Goal: Find contact information: Find contact information

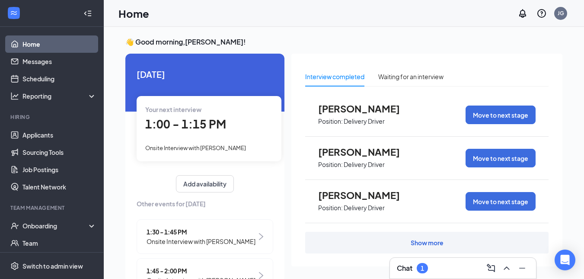
click at [441, 263] on div "Chat 1" at bounding box center [463, 268] width 132 height 14
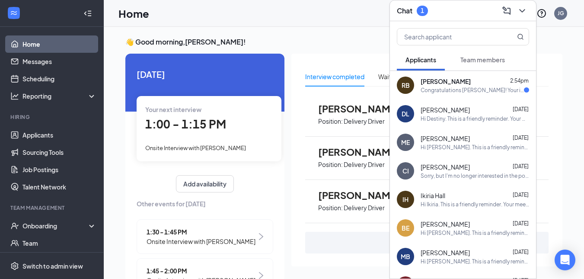
click at [457, 10] on div "Chat 1" at bounding box center [463, 10] width 132 height 13
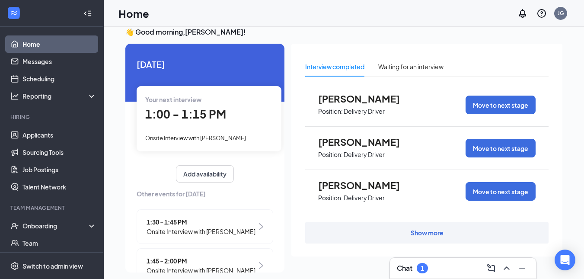
scroll to position [18, 0]
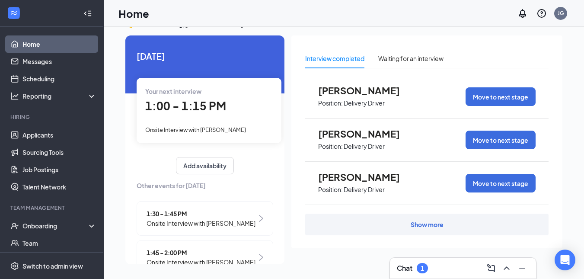
click at [418, 222] on div "Show more" at bounding box center [426, 224] width 33 height 9
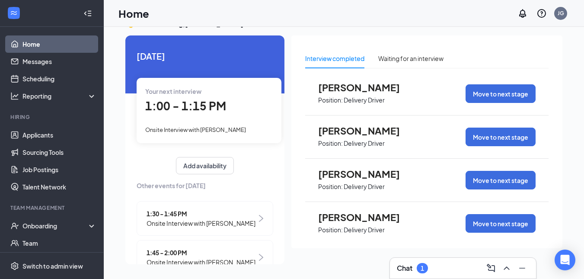
scroll to position [0, 0]
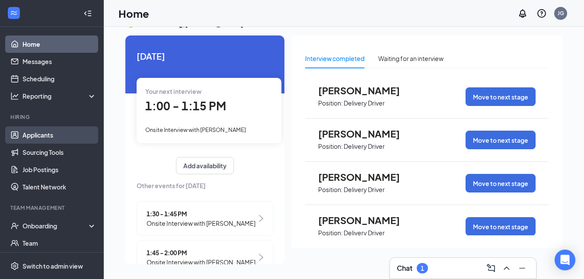
click at [47, 136] on link "Applicants" at bounding box center [59, 134] width 74 height 17
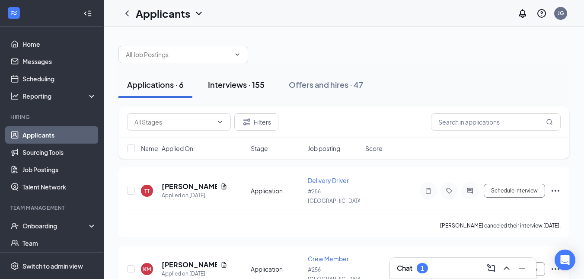
click at [237, 86] on div "Interviews · 155" at bounding box center [236, 84] width 57 height 11
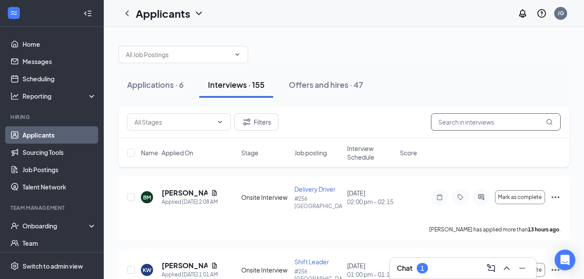
click at [497, 125] on input "text" at bounding box center [496, 121] width 130 height 17
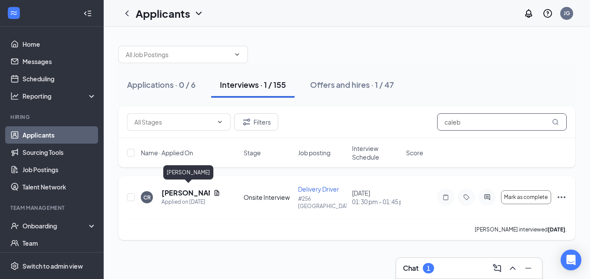
type input "caleb"
click at [181, 188] on h5 "[PERSON_NAME]" at bounding box center [186, 193] width 48 height 10
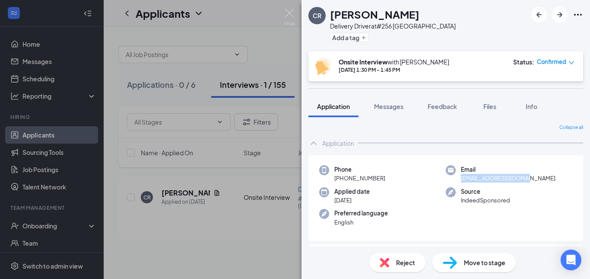
drag, startPoint x: 458, startPoint y: 179, endPoint x: 530, endPoint y: 177, distance: 71.7
click at [530, 177] on div "Email [EMAIL_ADDRESS][DOMAIN_NAME]" at bounding box center [509, 174] width 127 height 18
copy span "[EMAIL_ADDRESS][DOMAIN_NAME]"
